Goal: Information Seeking & Learning: Learn about a topic

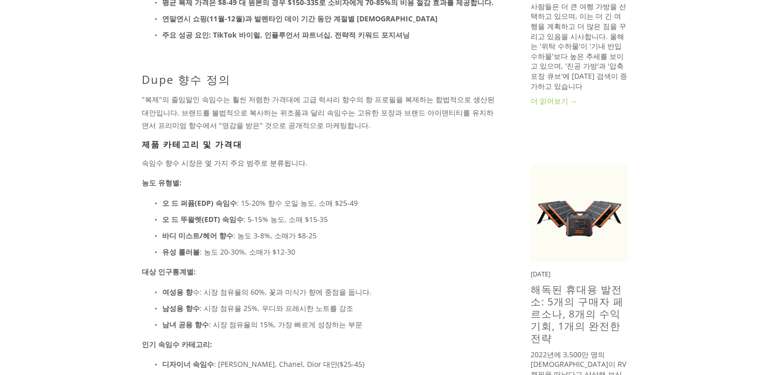
scroll to position [281, 0]
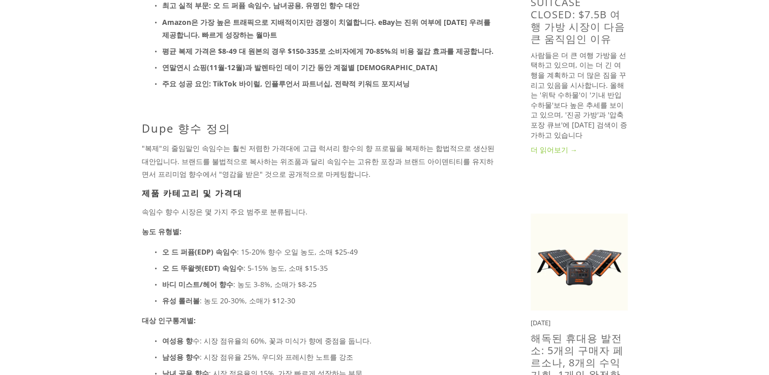
click at [337, 80] on strong "주요 성공 요인: TikTok 바이럴, 인플루언서 파트너십, 전략적 키워드 포지셔닝" at bounding box center [286, 84] width 248 height 10
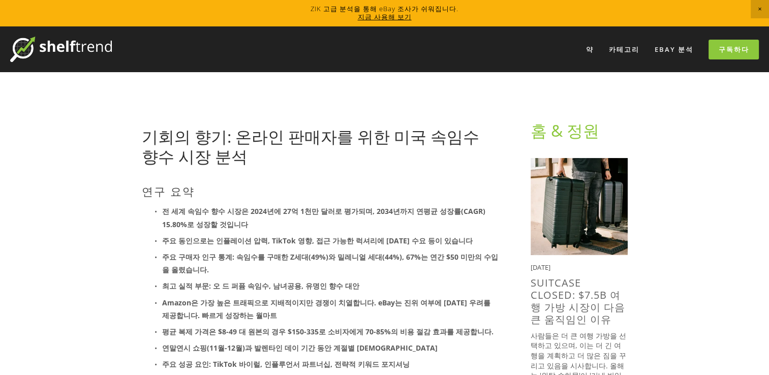
click at [372, 217] on p "전 세계 속임수 향수 시장은 2024년에 27억 1천만 달러로 평가되며, 2034년까지 연평균 성장률(CAGR) 15.80%로 성장할 것입니다" at bounding box center [330, 217] width 336 height 25
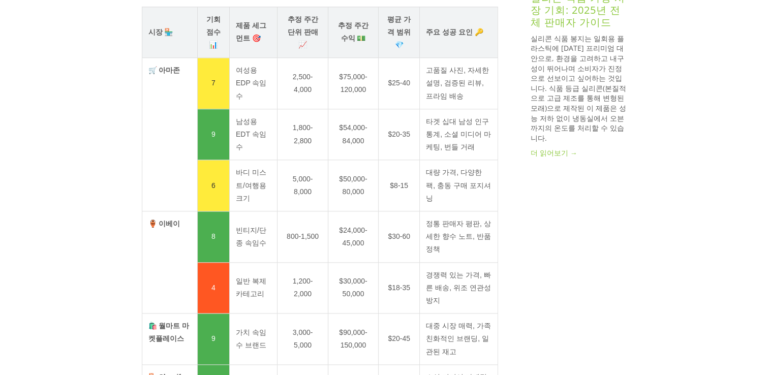
scroll to position [1069, 0]
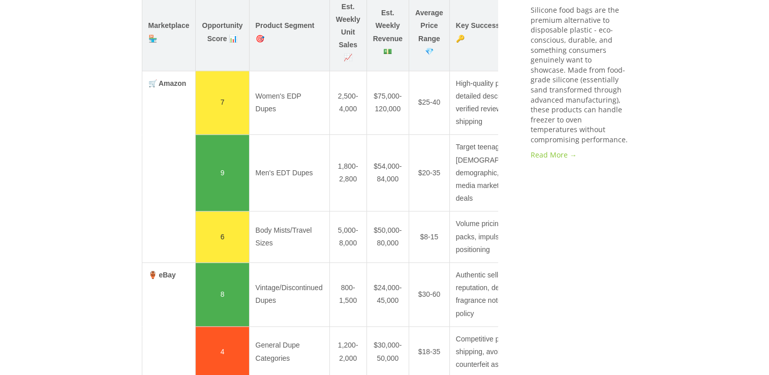
click at [388, 186] on td "$54,000-84,000" at bounding box center [388, 173] width 42 height 77
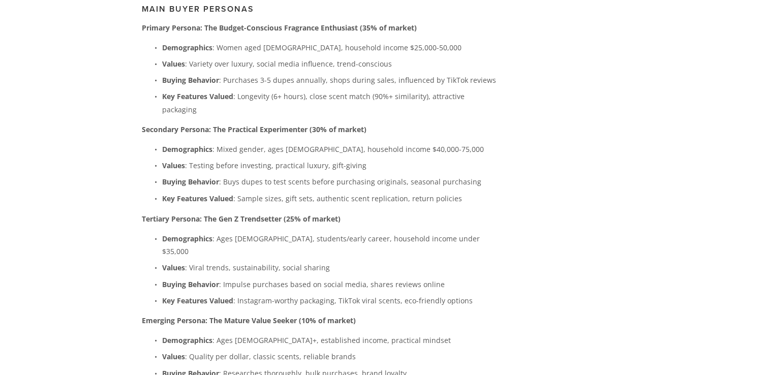
scroll to position [0, 12]
click at [398, 14] on h3 "Main Buyer Personas" at bounding box center [320, 9] width 356 height 10
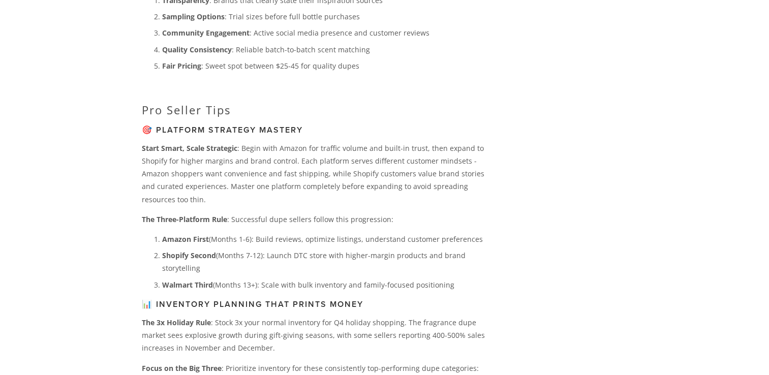
scroll to position [3063, 0]
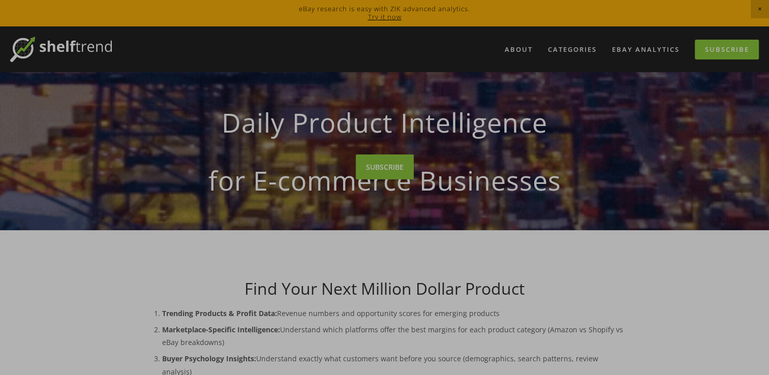
click at [520, 46] on div at bounding box center [384, 187] width 769 height 375
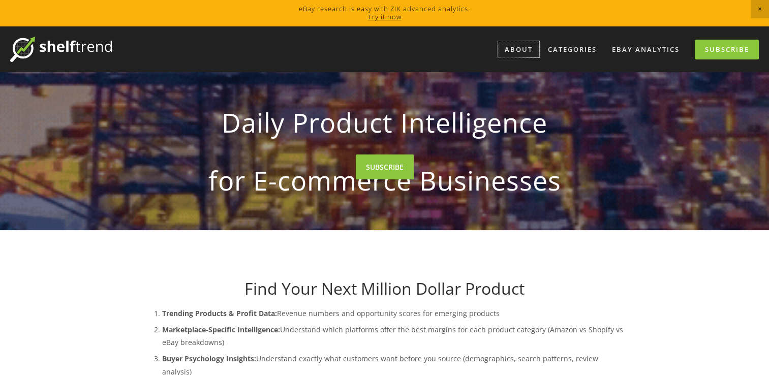
click at [520, 46] on link "About" at bounding box center [518, 49] width 41 height 17
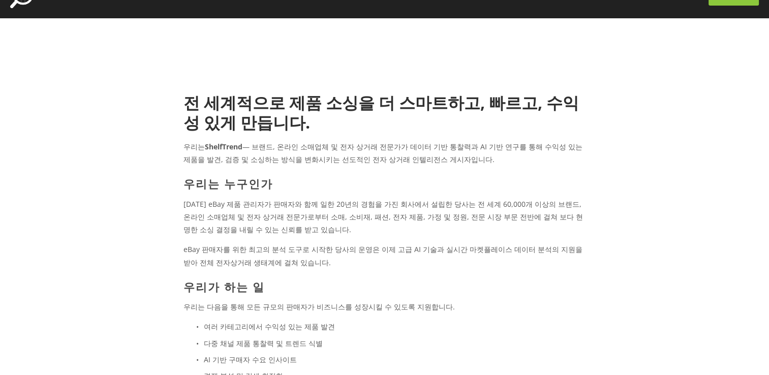
scroll to position [55, 0]
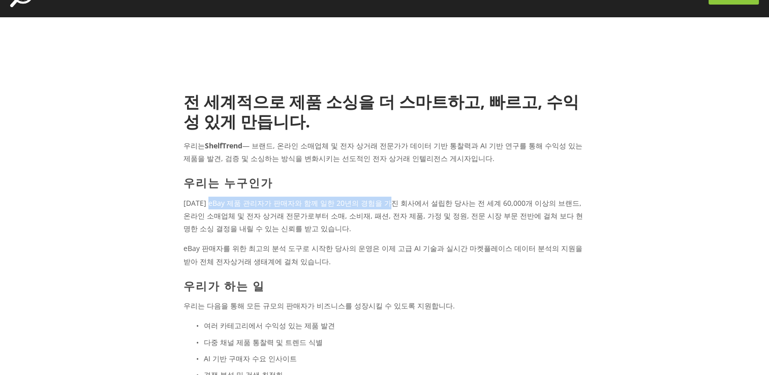
drag, startPoint x: 215, startPoint y: 204, endPoint x: 380, endPoint y: 199, distance: 165.8
click at [380, 199] on p "2016년 전 eBay 제품 관리자가 판매자와 함께 일한 20년의 경험을 가진 회사에서 설립한 당사는 전 세계 60,000개 이상의 브랜드, …" at bounding box center [385, 216] width 402 height 39
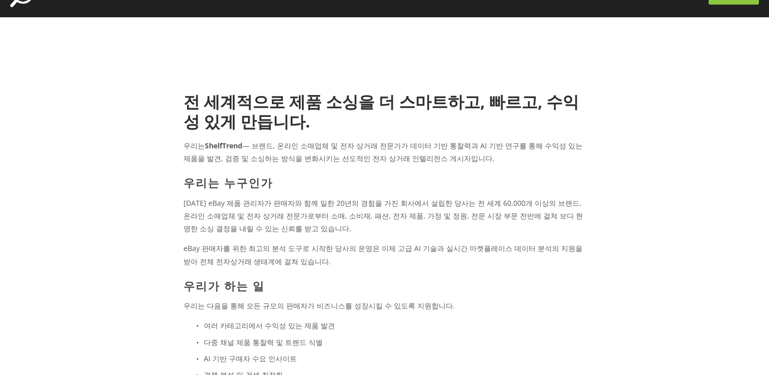
click at [477, 208] on p "2016년 전 eBay 제품 관리자가 판매자와 함께 일한 20년의 경험을 가진 회사에서 설립한 당사는 전 세계 60,000개 이상의 브랜드, …" at bounding box center [385, 216] width 402 height 39
drag, startPoint x: 466, startPoint y: 203, endPoint x: 506, endPoint y: 197, distance: 41.1
click at [506, 197] on p "2016년 전 eBay 제품 관리자가 판매자와 함께 일한 20년의 경험을 가진 회사에서 설립한 당사는 전 세계 60,000개 이상의 브랜드, …" at bounding box center [385, 216] width 402 height 39
click at [500, 200] on p "2016년 전 eBay 제품 관리자가 판매자와 함께 일한 20년의 경험을 가진 회사에서 설립한 당사는 전 세계 60,000개 이상의 브랜드, …" at bounding box center [385, 216] width 402 height 39
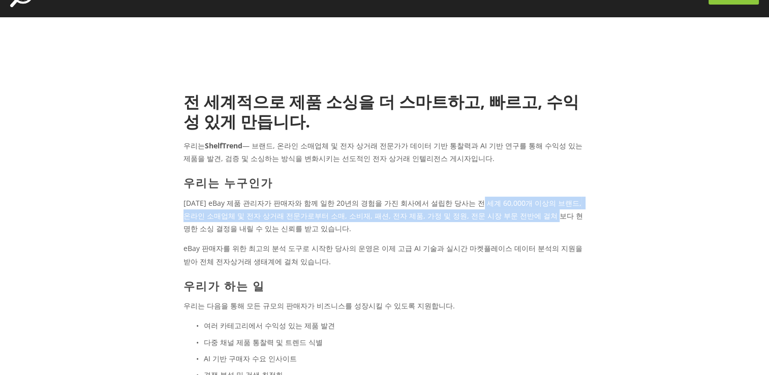
drag, startPoint x: 466, startPoint y: 204, endPoint x: 505, endPoint y: 219, distance: 42.0
click at [505, 219] on p "2016년 전 eBay 제품 관리자가 판매자와 함께 일한 20년의 경험을 가진 회사에서 설립한 당사는 전 세계 60,000개 이상의 브랜드, …" at bounding box center [385, 216] width 402 height 39
drag, startPoint x: 505, startPoint y: 219, endPoint x: 462, endPoint y: 222, distance: 43.3
click at [462, 222] on p "2016년 전 eBay 제품 관리자가 판매자와 함께 일한 20년의 경험을 가진 회사에서 설립한 당사는 전 세계 60,000개 이상의 브랜드, …" at bounding box center [385, 216] width 402 height 39
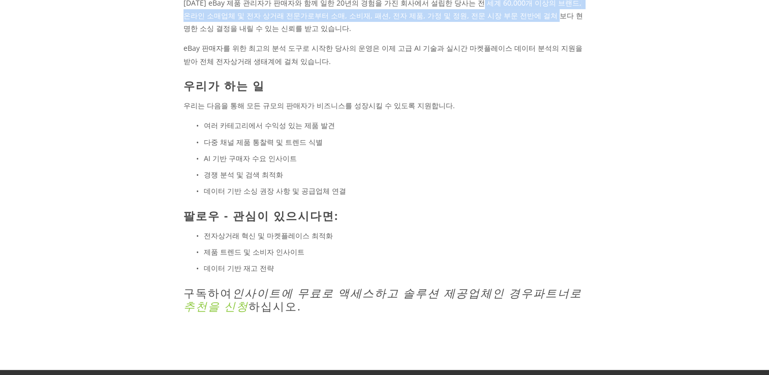
scroll to position [154, 0]
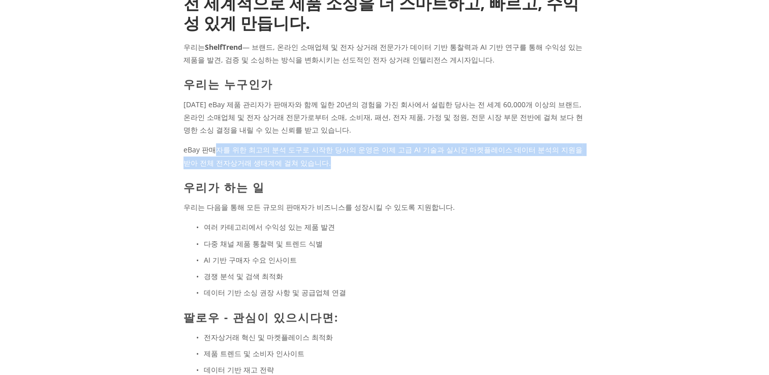
drag, startPoint x: 309, startPoint y: 161, endPoint x: 214, endPoint y: 146, distance: 96.6
click at [214, 146] on p "eBay 판매자를 위한 최고의 분석 도구로 시작한 당사의 운영은 이제 고급 AI 기술과 실시간 마켓플레이스 데이터 분석의 지원을 받아 전체 전…" at bounding box center [385, 155] width 402 height 25
click at [349, 166] on p "eBay 판매자를 위한 최고의 분석 도구로 시작한 당사의 운영은 이제 고급 AI 기술과 실시간 마켓플레이스 데이터 분석의 지원을 받아 전체 전…" at bounding box center [385, 155] width 402 height 25
drag, startPoint x: 313, startPoint y: 161, endPoint x: 216, endPoint y: 145, distance: 98.5
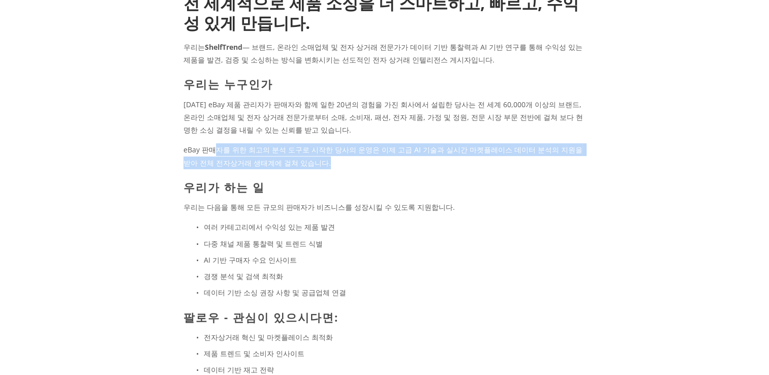
click at [216, 145] on p "eBay 판매자를 위한 최고의 분석 도구로 시작한 당사의 운영은 이제 고급 AI 기술과 실시간 마켓플레이스 데이터 분석의 지원을 받아 전체 전…" at bounding box center [385, 155] width 402 height 25
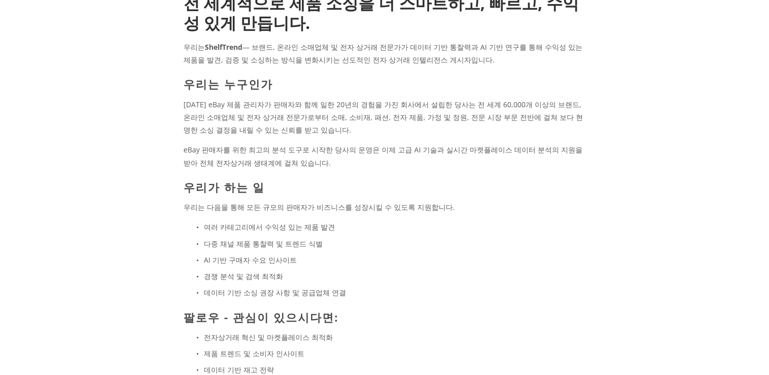
click at [321, 128] on p "2016년 전 eBay 제품 관리자가 판매자와 함께 일한 20년의 경험을 가진 회사에서 설립한 당사는 전 세계 60,000개 이상의 브랜드, …" at bounding box center [385, 117] width 402 height 39
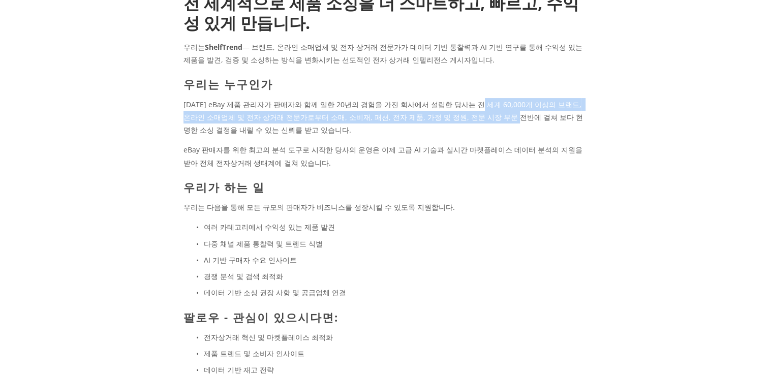
drag, startPoint x: 466, startPoint y: 105, endPoint x: 467, endPoint y: 119, distance: 13.8
click at [467, 119] on p "2016년 전 eBay 제품 관리자가 판매자와 함께 일한 20년의 경험을 가진 회사에서 설립한 당사는 전 세계 60,000개 이상의 브랜드, …" at bounding box center [385, 117] width 402 height 39
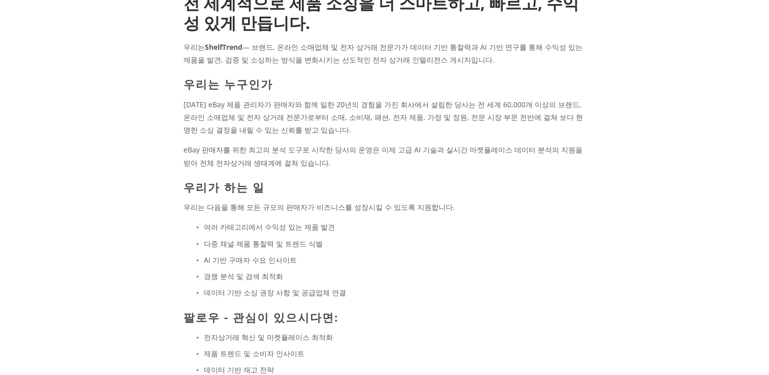
click at [429, 133] on p "2016년 전 eBay 제품 관리자가 판매자와 함께 일한 20년의 경험을 가진 회사에서 설립한 당사는 전 세계 60,000개 이상의 브랜드, …" at bounding box center [385, 117] width 402 height 39
